Goal: Find specific page/section: Find specific page/section

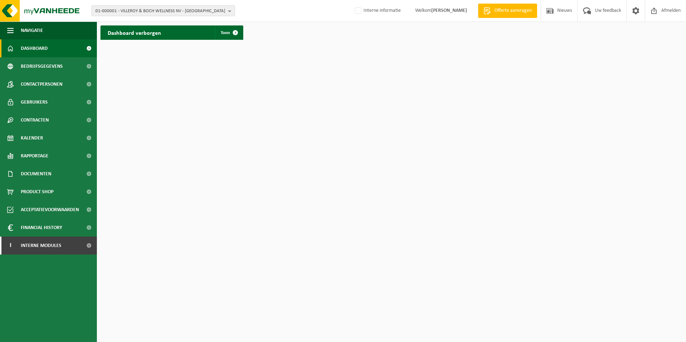
click at [127, 12] on span "01-000001 - VILLEROY & BOCH WELLNESS NV - ROESELARE" at bounding box center [160, 11] width 130 height 11
click at [113, 22] on input "text" at bounding box center [163, 22] width 140 height 9
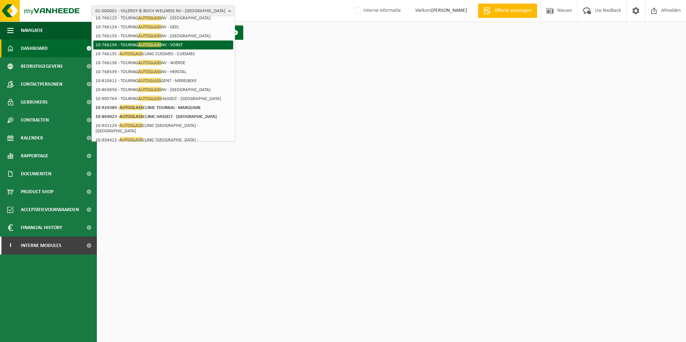
scroll to position [72, 0]
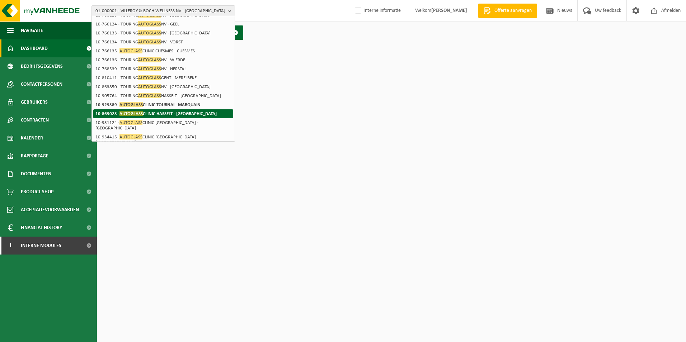
type input "autoglass"
click at [175, 112] on strong "10-869023 - AUTOGLASS CLINIC HASSELT - HASSELT" at bounding box center [155, 113] width 121 height 5
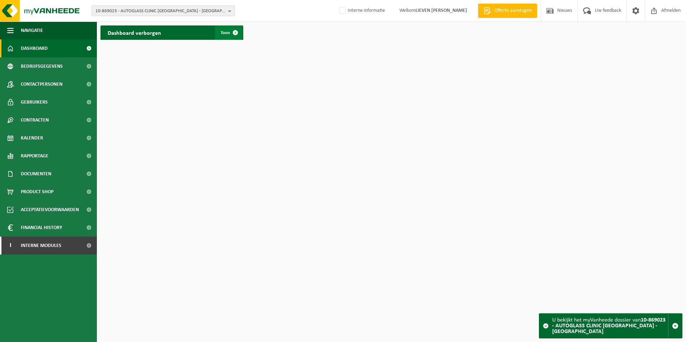
click at [223, 36] on link "Toon" at bounding box center [229, 32] width 28 height 14
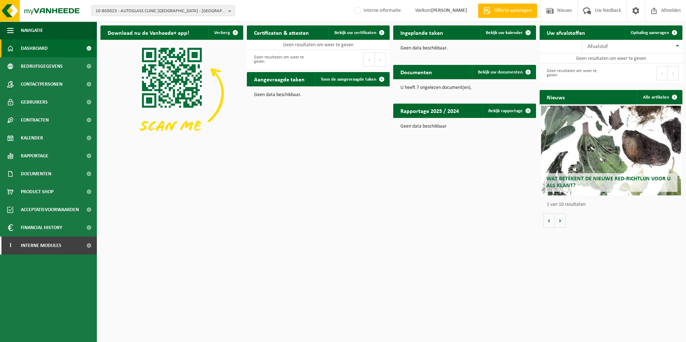
click at [228, 10] on button "10-869023 - AUTOGLASS CLINIC [GEOGRAPHIC_DATA] - [GEOGRAPHIC_DATA]" at bounding box center [162, 10] width 143 height 11
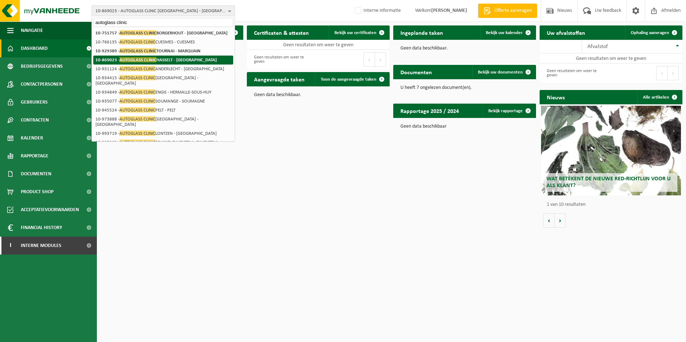
click at [201, 58] on li "10-869023 - AUTOGLASS CLINIC HASSELT - HASSELT" at bounding box center [163, 60] width 140 height 9
click at [186, 60] on strong "10-869023 - AUTOGLASS CLINIC HASSELT - HASSELT" at bounding box center [155, 59] width 121 height 5
click at [224, 13] on span "10-869023 - AUTOGLASS CLINIC [GEOGRAPHIC_DATA] - [GEOGRAPHIC_DATA]" at bounding box center [160, 11] width 130 height 11
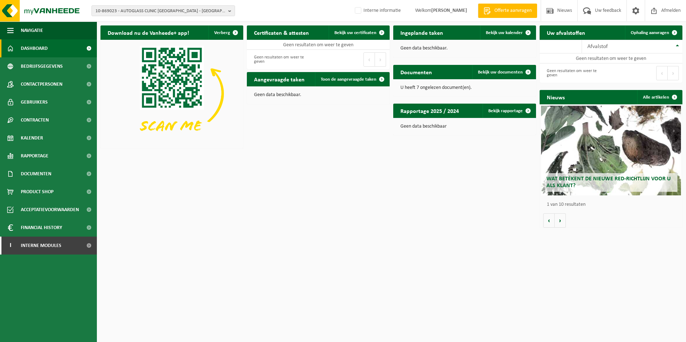
click at [71, 50] on link "Dashboard" at bounding box center [48, 48] width 97 height 18
click at [220, 11] on span "10-869023 - AUTOGLASS CLINIC [GEOGRAPHIC_DATA] - [GEOGRAPHIC_DATA]" at bounding box center [160, 11] width 130 height 11
click at [203, 24] on input "text" at bounding box center [163, 22] width 140 height 9
type input "a"
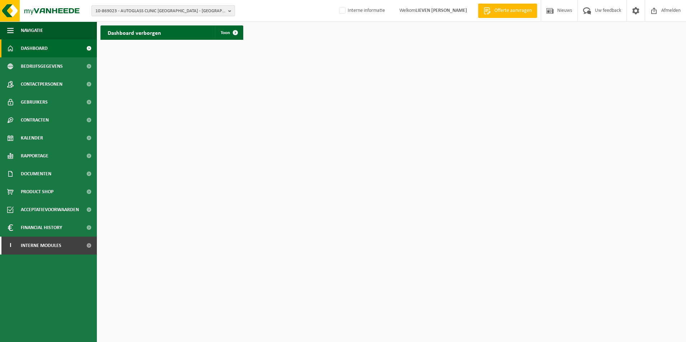
click at [227, 10] on button "10-869023 - AUTOGLASS CLINIC HASSELT - HASSELT" at bounding box center [162, 10] width 143 height 11
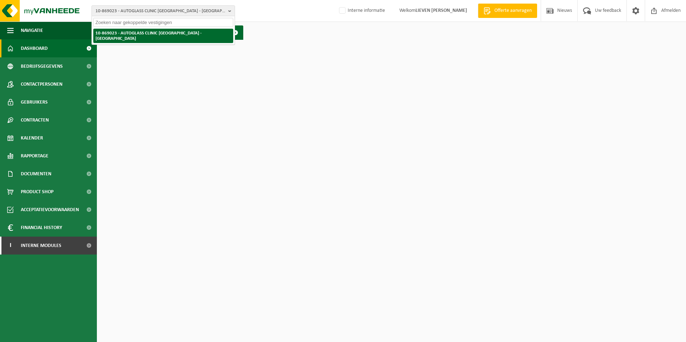
click at [177, 35] on strong "10-869023 - AUTOGLASS CLINIC [GEOGRAPHIC_DATA] - [GEOGRAPHIC_DATA]" at bounding box center [148, 36] width 106 height 10
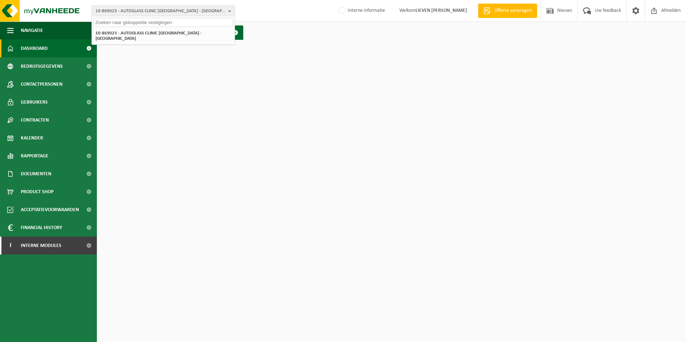
click at [145, 25] on input "text" at bounding box center [163, 22] width 140 height 9
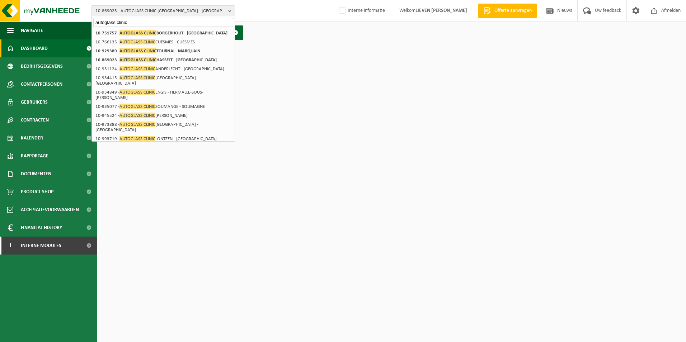
type input "autoglass clinic"
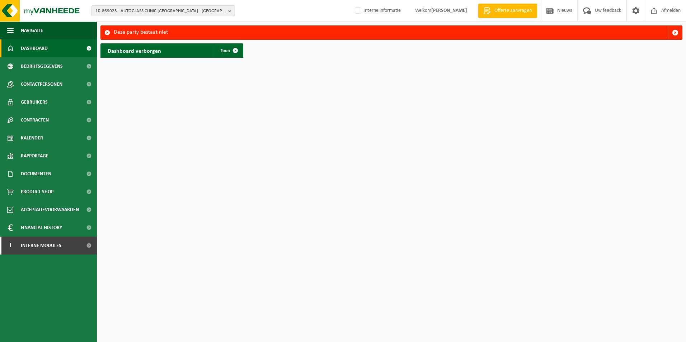
click at [194, 13] on span "10-869023 - AUTOGLASS CLINIC [GEOGRAPHIC_DATA] - [GEOGRAPHIC_DATA]" at bounding box center [160, 11] width 130 height 11
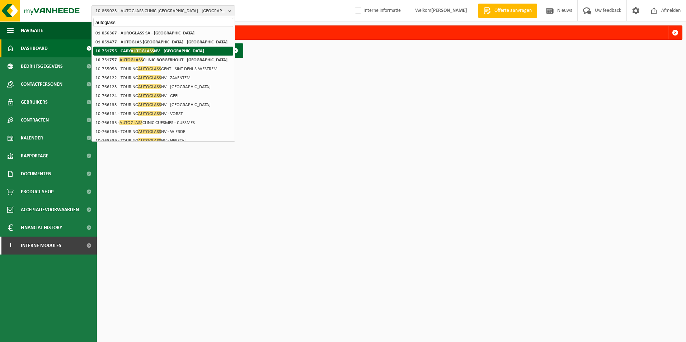
type input "autoglass"
click at [175, 49] on strong "10-751755 - [PERSON_NAME] NV - [GEOGRAPHIC_DATA]" at bounding box center [149, 50] width 109 height 5
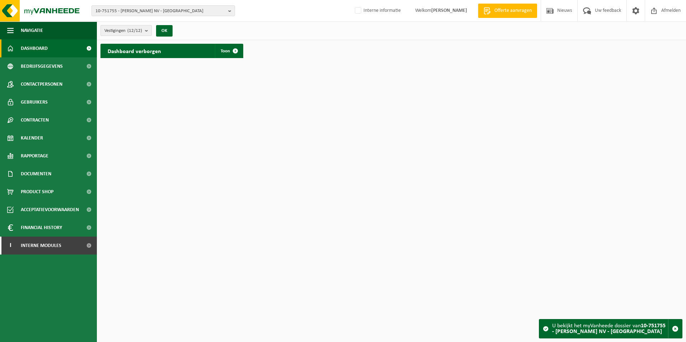
click at [147, 29] on b "submit" at bounding box center [148, 30] width 6 height 10
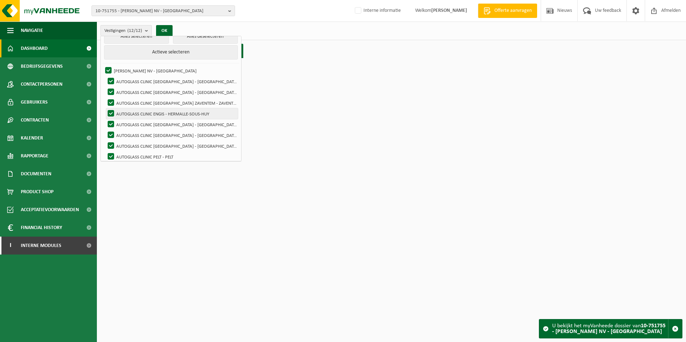
scroll to position [46, 0]
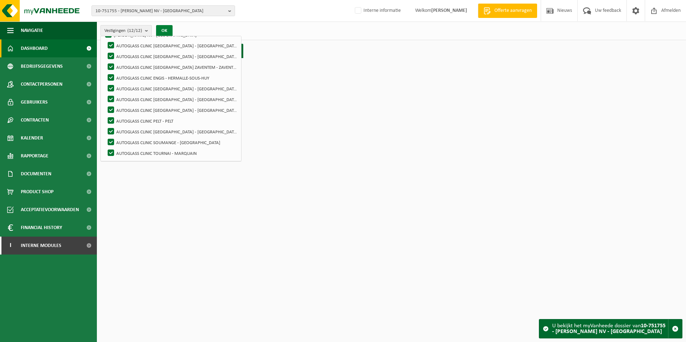
click at [169, 31] on button "OK" at bounding box center [164, 30] width 16 height 11
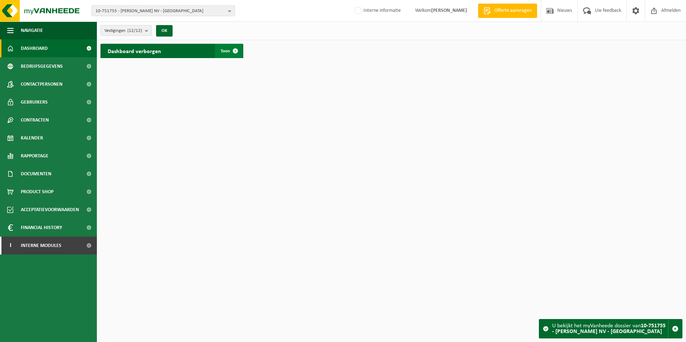
click at [227, 49] on span "Toon" at bounding box center [225, 51] width 9 height 5
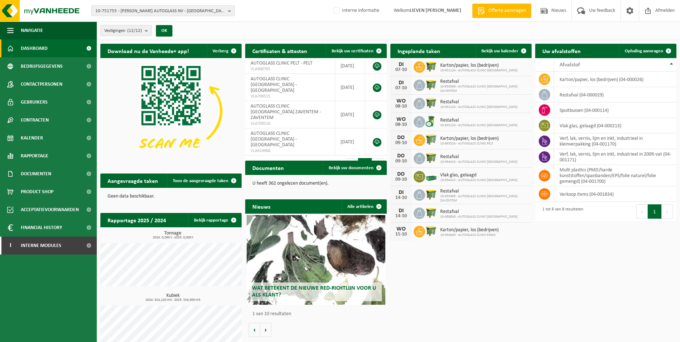
click at [145, 29] on button "Vestigingen (12/12)" at bounding box center [125, 30] width 51 height 11
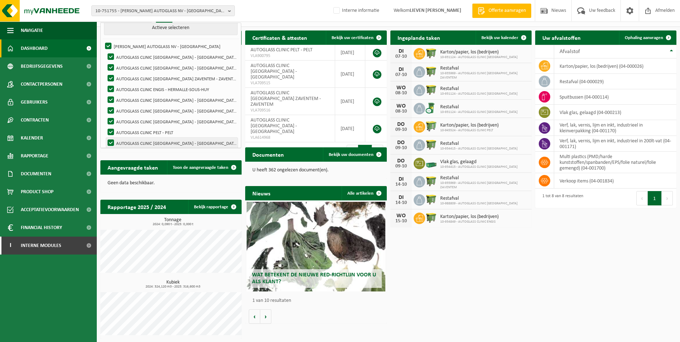
scroll to position [10, 0]
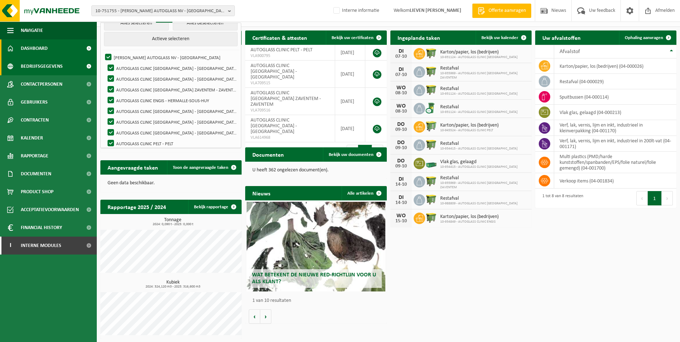
click at [66, 66] on link "Bedrijfsgegevens" at bounding box center [48, 66] width 97 height 18
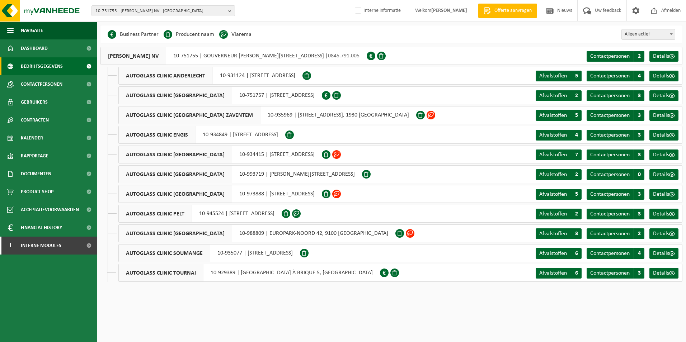
drag, startPoint x: 345, startPoint y: 32, endPoint x: 362, endPoint y: 28, distance: 16.9
click at [362, 28] on div "Business Partner Producent naam Treatment Center Data Center Gearchiveerd Vlare…" at bounding box center [391, 34] width 582 height 18
